Goal: Check status

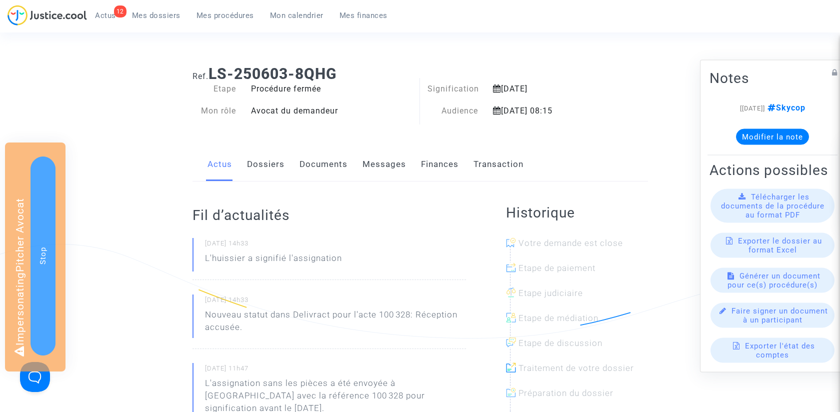
click at [443, 162] on link "Finances" at bounding box center [439, 164] width 37 height 33
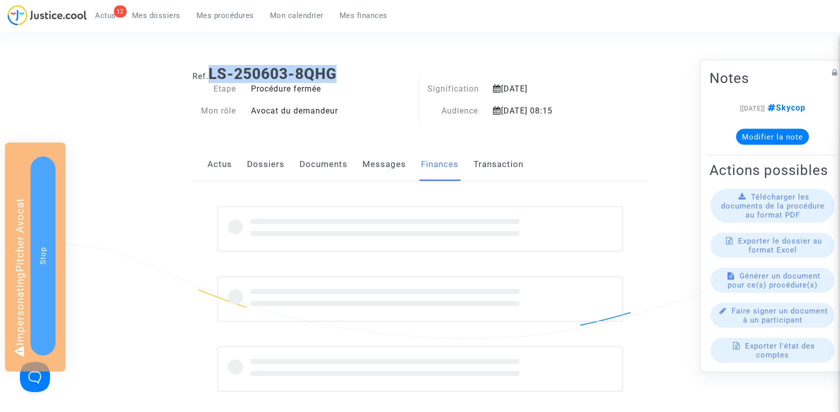
drag, startPoint x: 210, startPoint y: 72, endPoint x: 366, endPoint y: 74, distance: 156.0
click at [366, 75] on h1 "Ref. LS-250603-8QHG" at bounding box center [419, 74] width 455 height 18
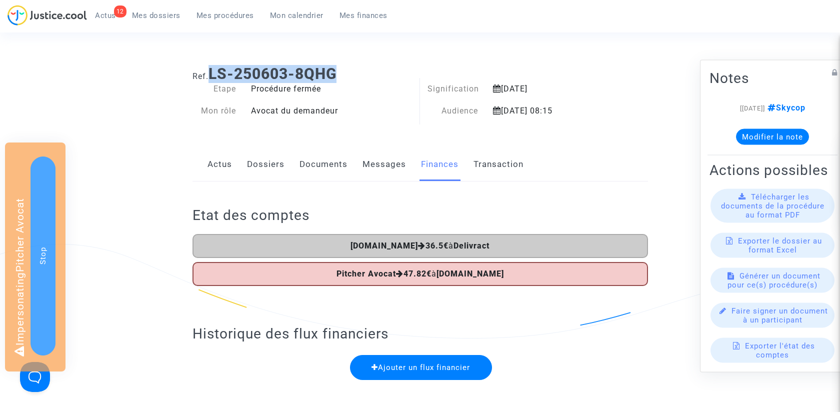
copy b "LS-250603-8QHG"
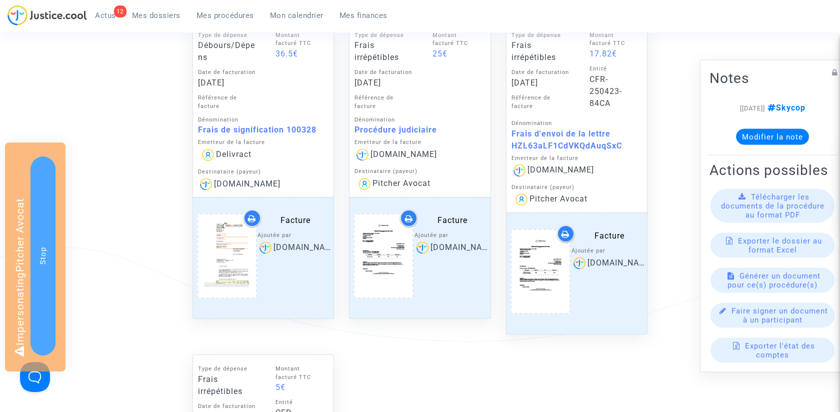
scroll to position [411, 0]
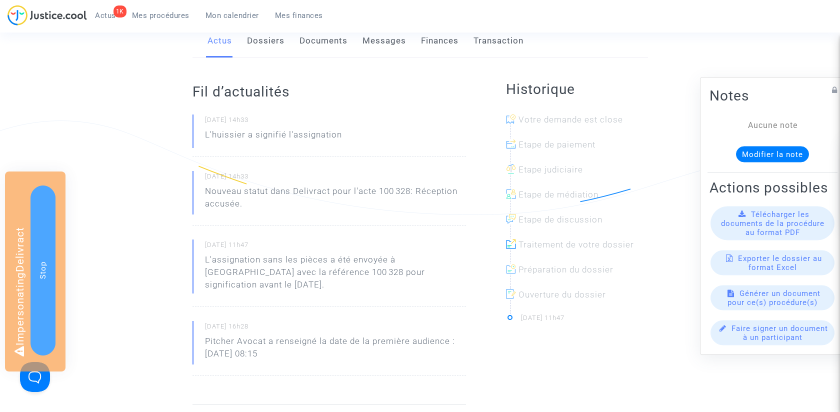
click at [439, 43] on link "Finances" at bounding box center [439, 40] width 37 height 33
